Goal: Check status: Check status

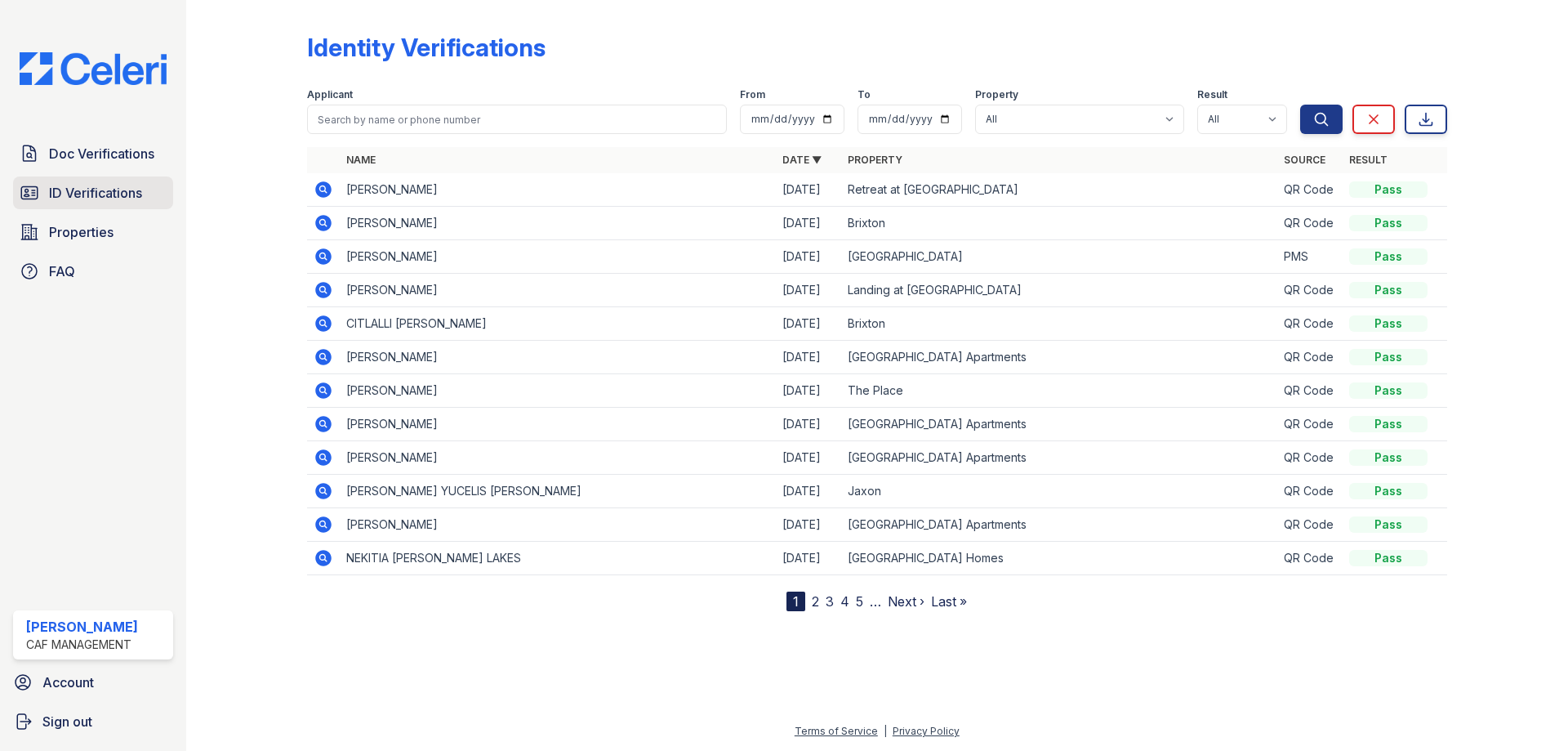
click at [139, 195] on span "ID Verifications" at bounding box center [96, 193] width 93 height 19
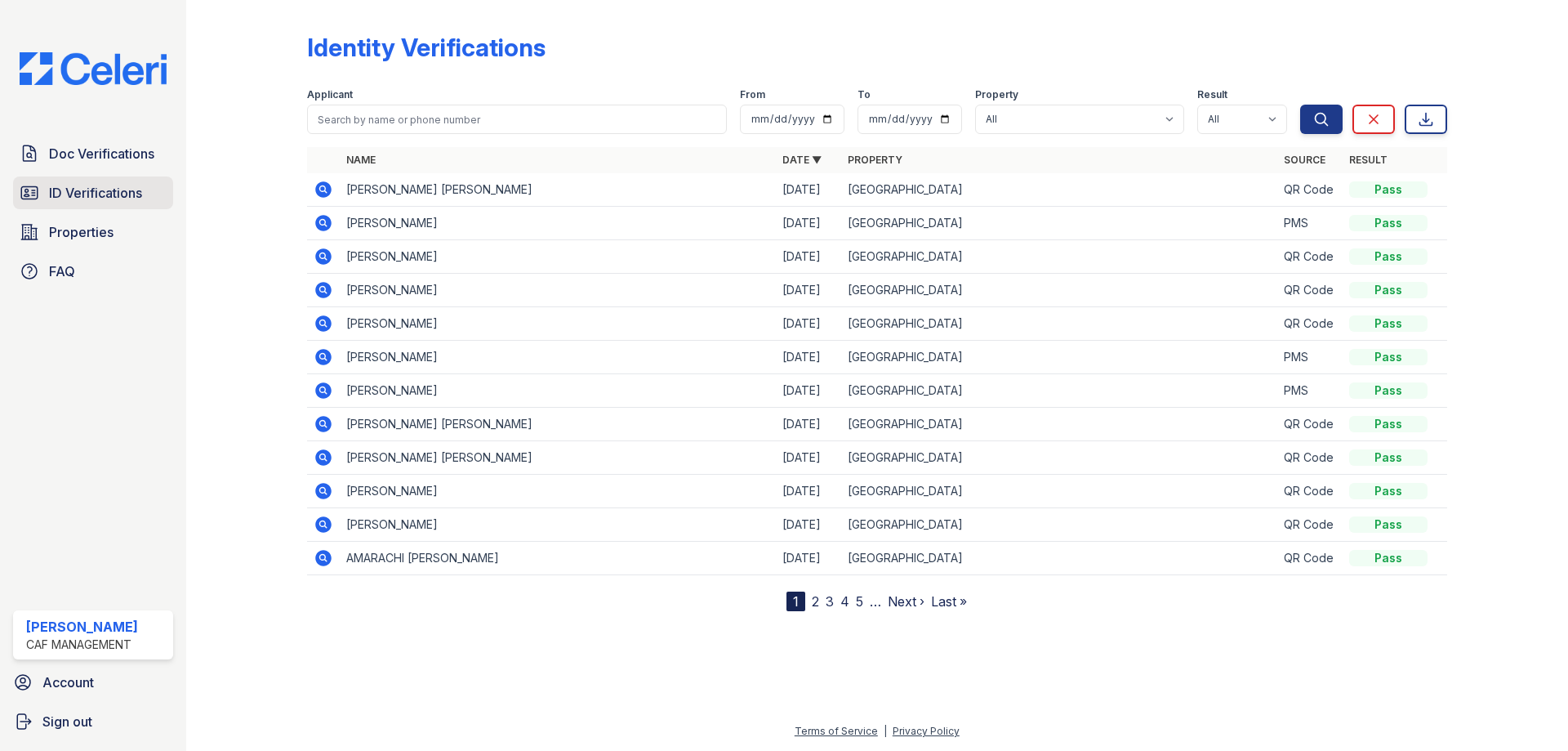
click at [130, 183] on span "ID Verifications" at bounding box center [96, 193] width 93 height 19
click at [323, 192] on icon at bounding box center [323, 189] width 19 height 19
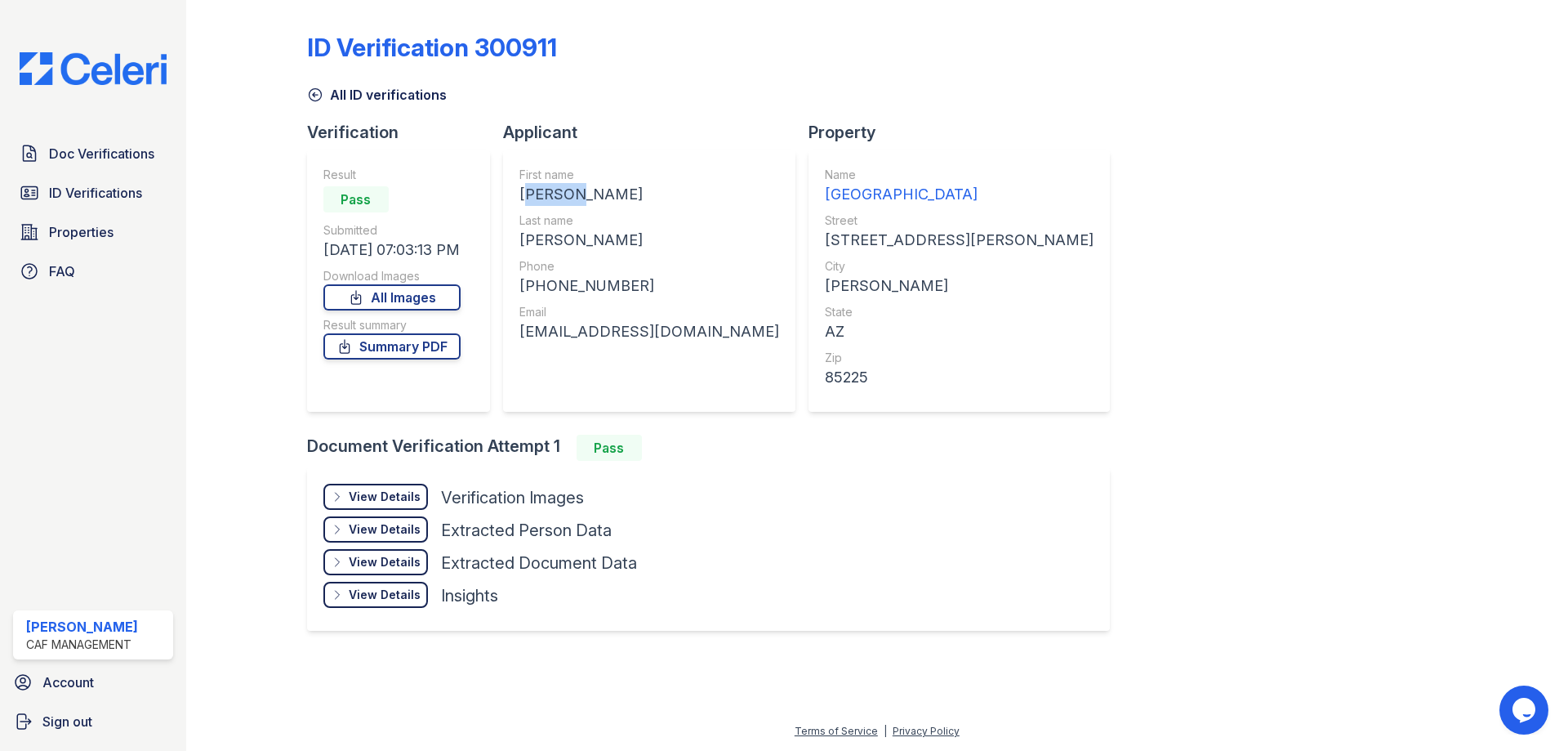
drag, startPoint x: 518, startPoint y: 194, endPoint x: 576, endPoint y: 202, distance: 58.5
click at [576, 201] on div "First name JAMEEL RESHAWN Last name JOHNSON Phone +14807734876 Email jameeljohn…" at bounding box center [649, 280] width 292 height 261
copy div "JAMEEL"
click at [580, 236] on div "JOHNSON" at bounding box center [650, 241] width 260 height 23
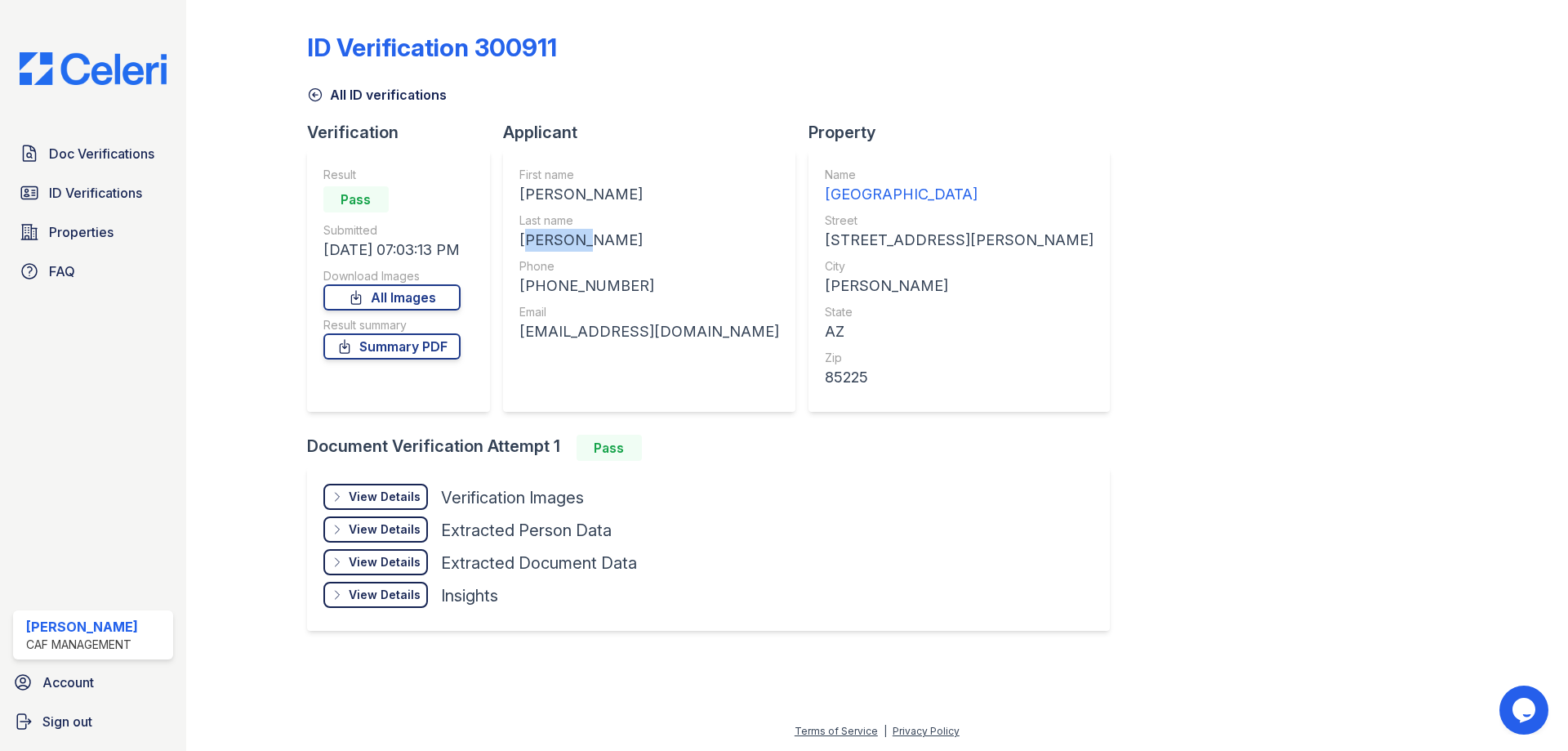
copy div "JOHNSON"
click at [603, 284] on div "+14807734876" at bounding box center [650, 286] width 260 height 23
copy div "14807734876"
click at [675, 331] on div "jameeljohnson203@gmail.com" at bounding box center [650, 332] width 260 height 23
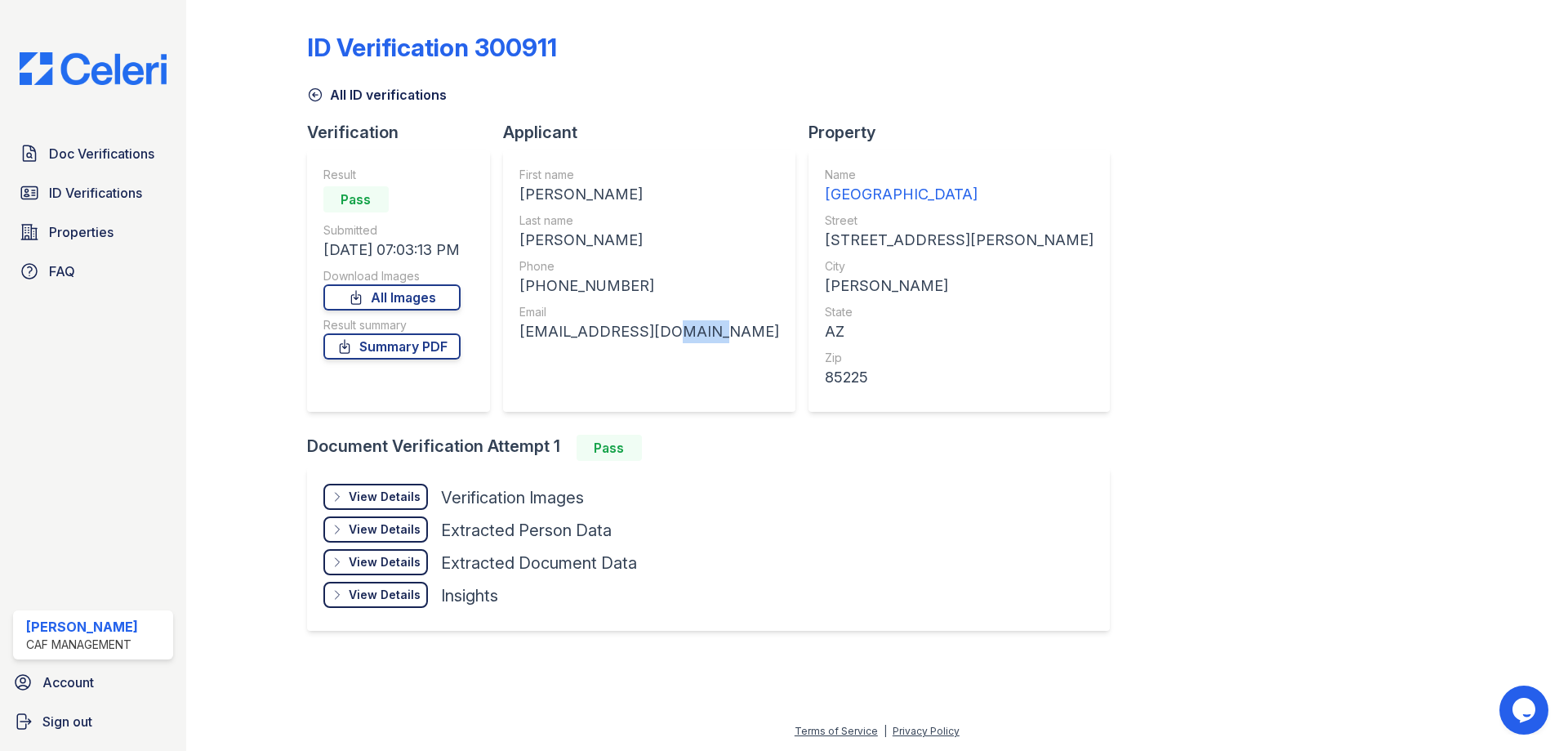
click at [675, 331] on div "jameeljohnson203@gmail.com" at bounding box center [650, 332] width 260 height 23
copy div "jameeljohnson203@gmail.com"
